Goal: Task Accomplishment & Management: Manage account settings

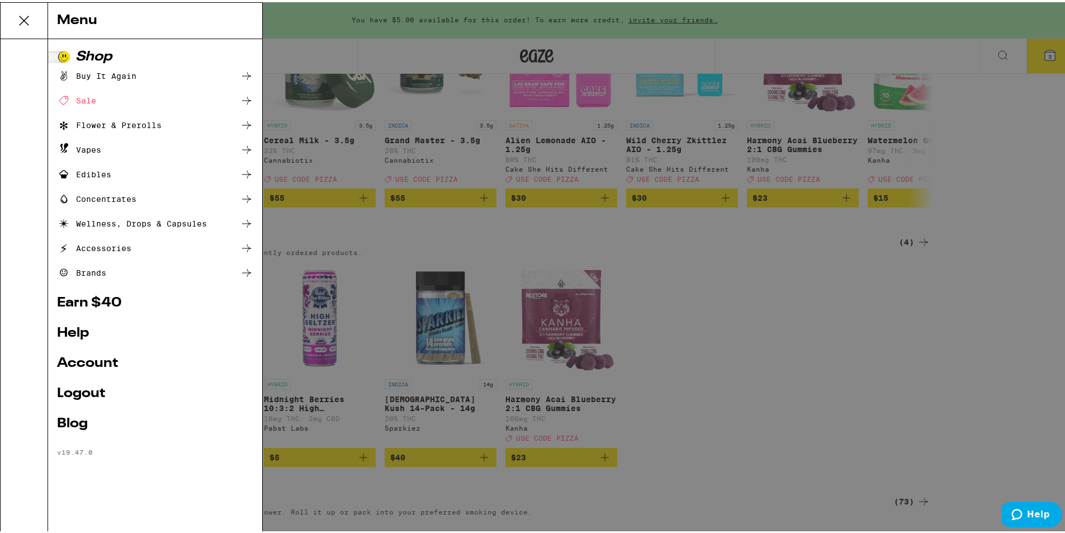
click at [101, 394] on link "Logout" at bounding box center [155, 391] width 196 height 13
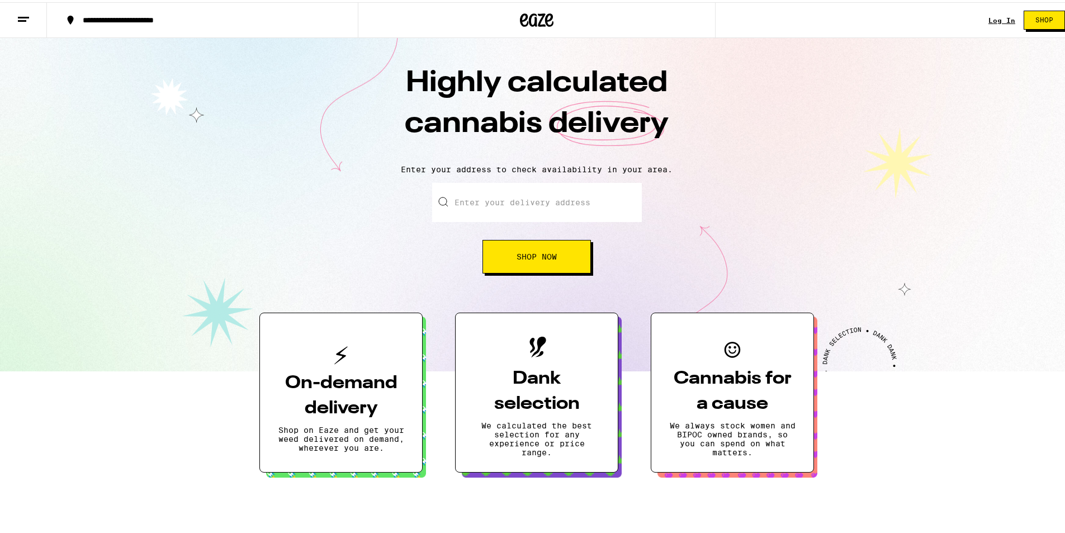
click at [1000, 16] on div "Log In" at bounding box center [1002, 18] width 27 height 7
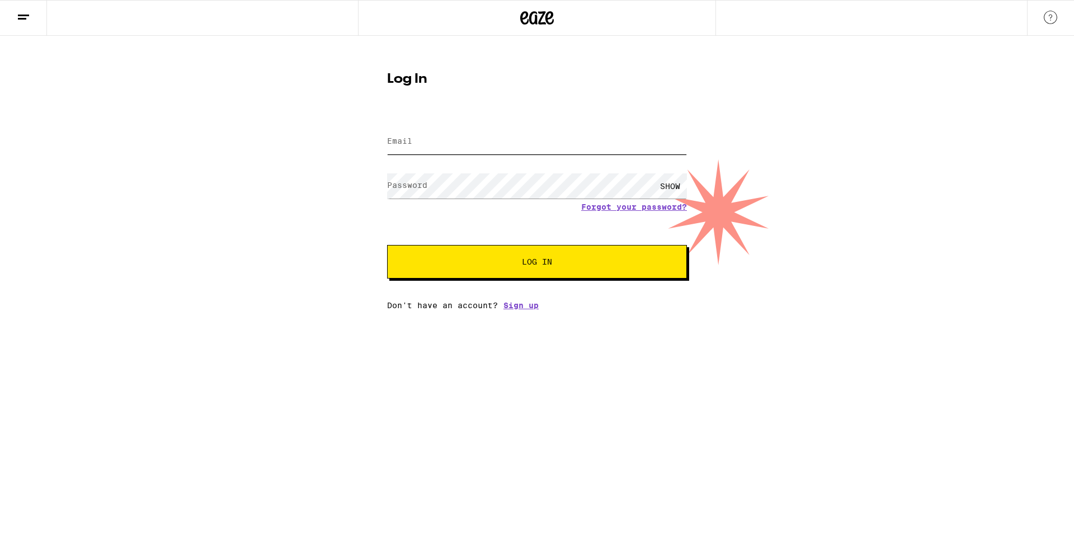
click at [430, 140] on input "Email" at bounding box center [537, 141] width 300 height 25
type input "[EMAIL_ADDRESS][DOMAIN_NAME]"
click at [387, 245] on button "Log In" at bounding box center [537, 262] width 300 height 34
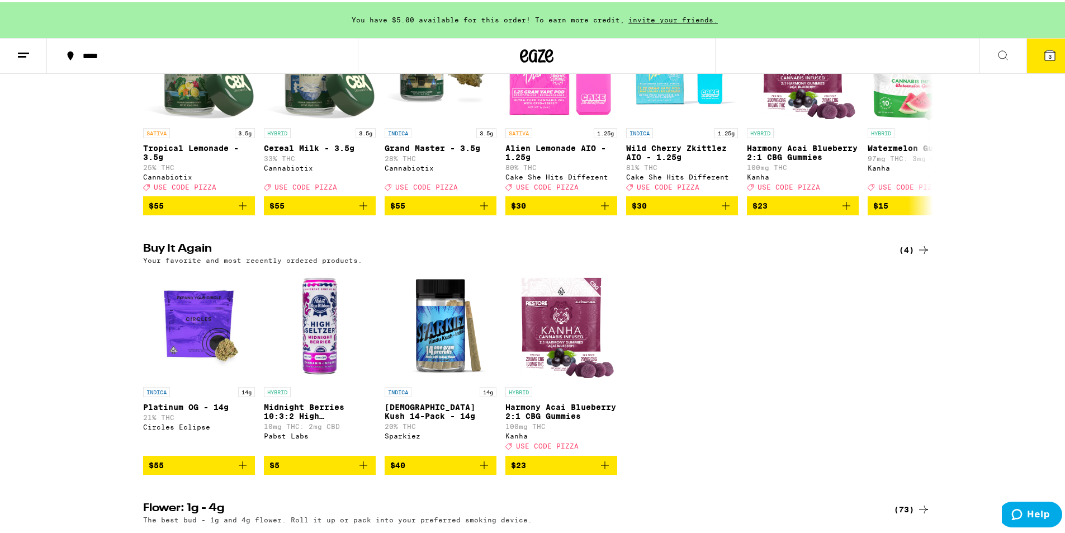
scroll to position [224, 0]
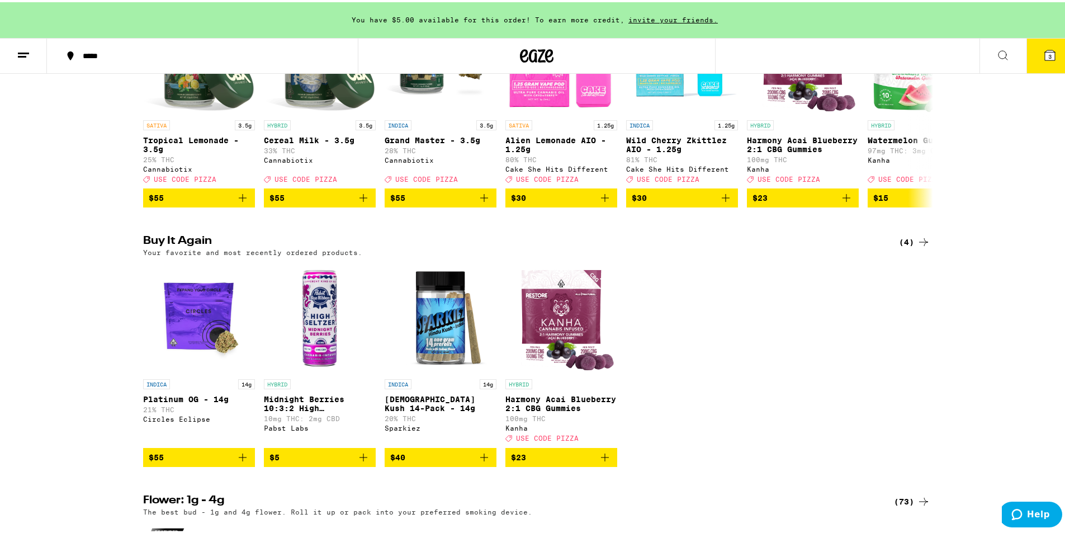
click at [1043, 54] on icon at bounding box center [1049, 52] width 13 height 13
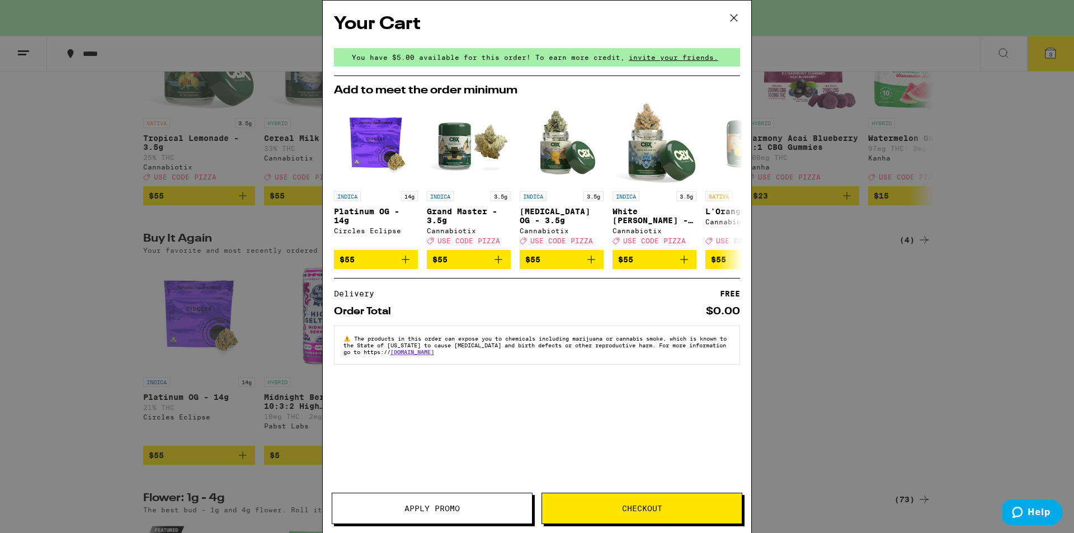
click at [730, 15] on icon at bounding box center [733, 18] width 17 height 17
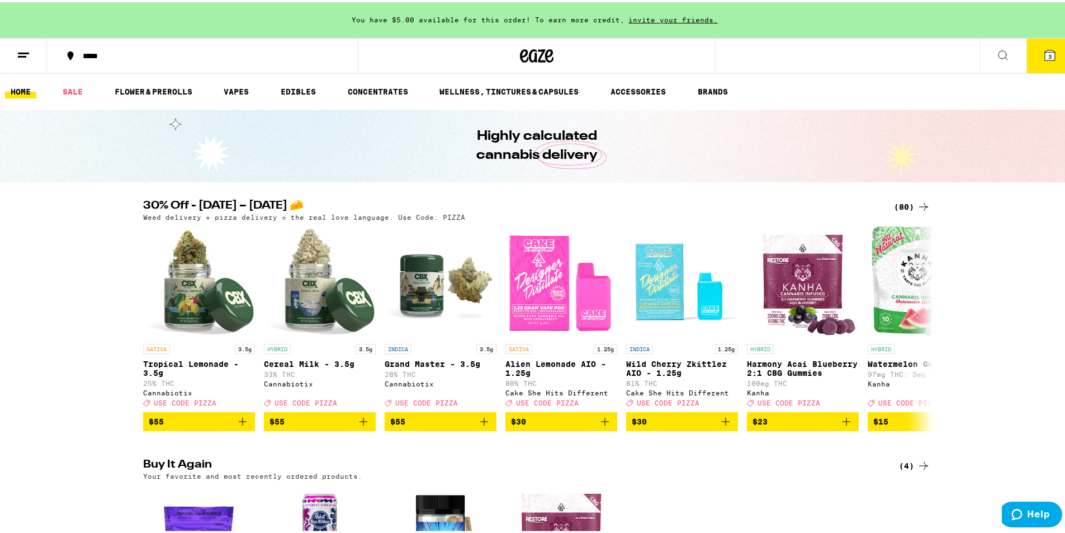
click at [17, 64] on button at bounding box center [23, 53] width 47 height 35
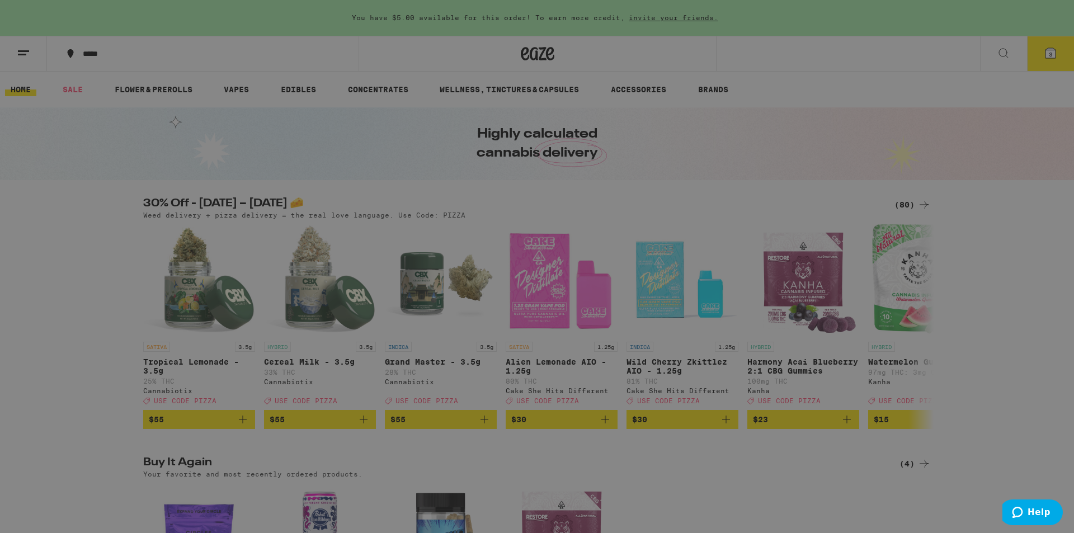
click at [95, 362] on link "Account" at bounding box center [155, 361] width 196 height 13
